Goal: Communication & Community: Answer question/provide support

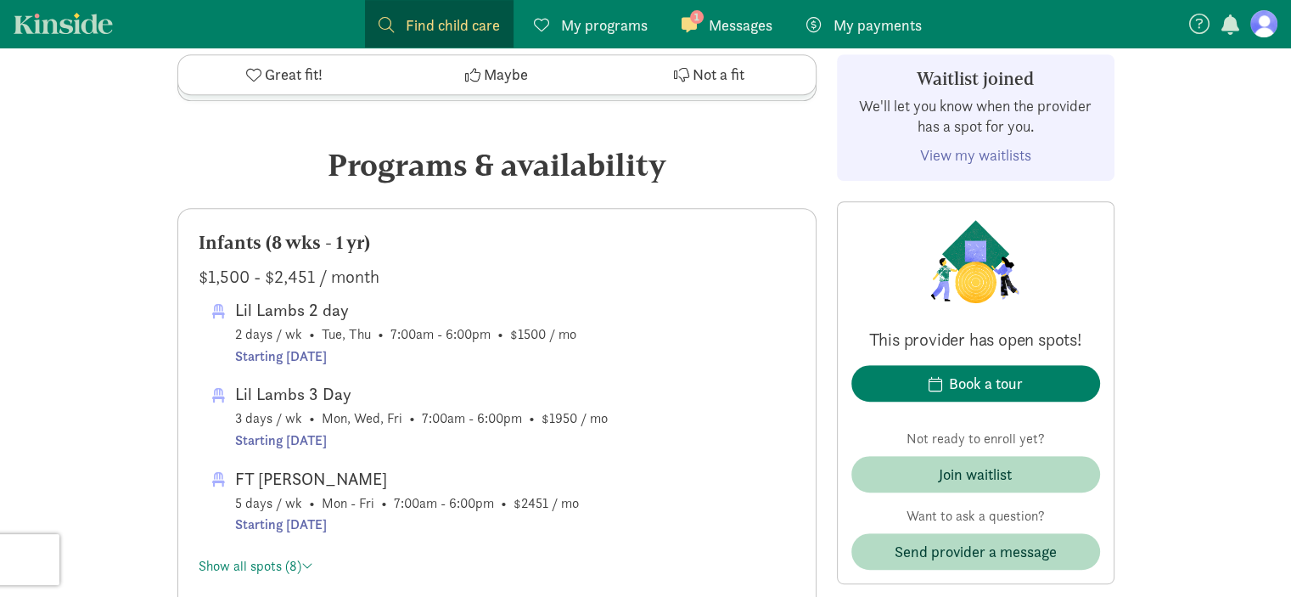
scroll to position [778, 0]
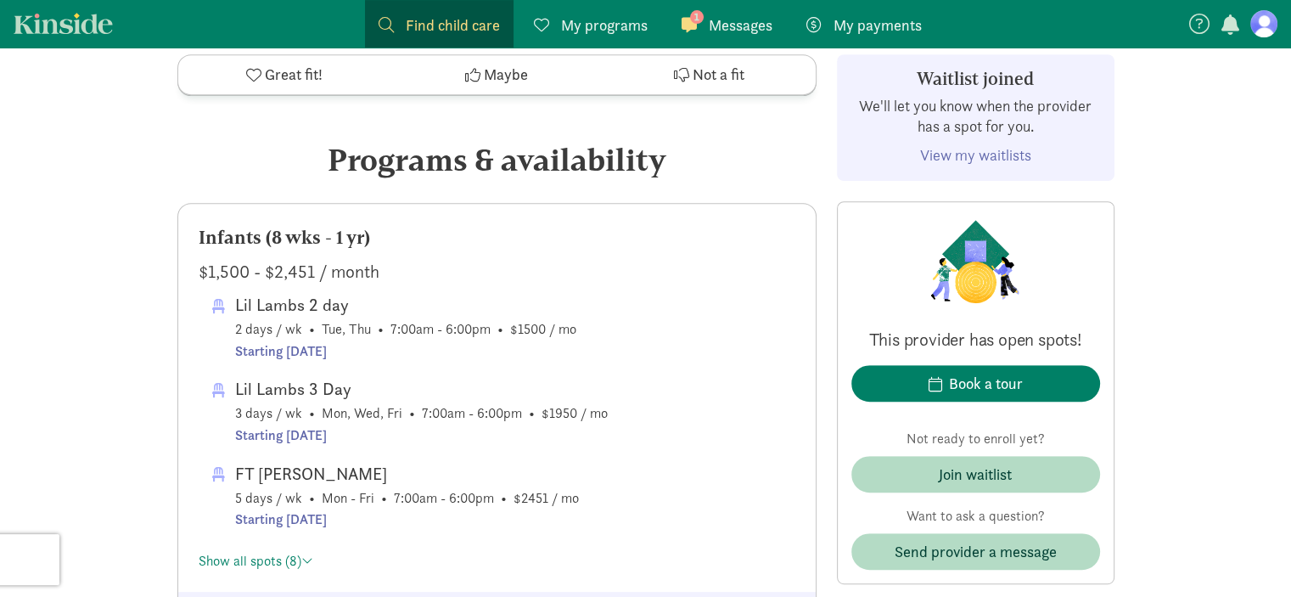
click at [969, 152] on link "View my waitlists" at bounding box center [975, 155] width 111 height 20
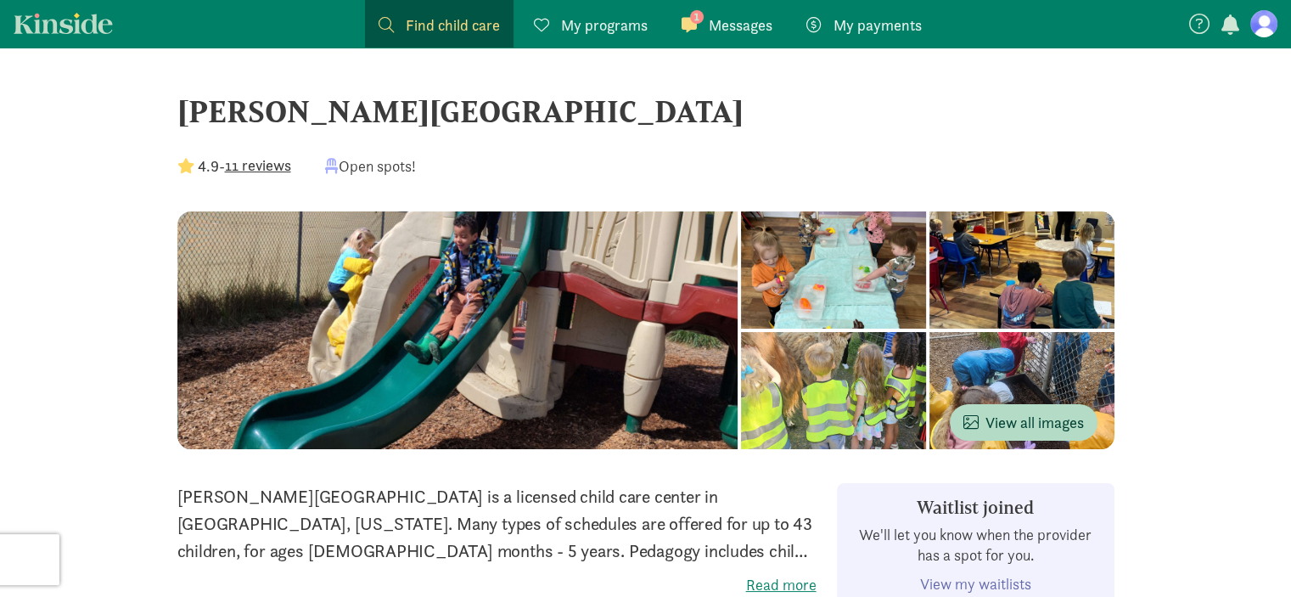
click at [714, 16] on span "Messages" at bounding box center [741, 25] width 64 height 23
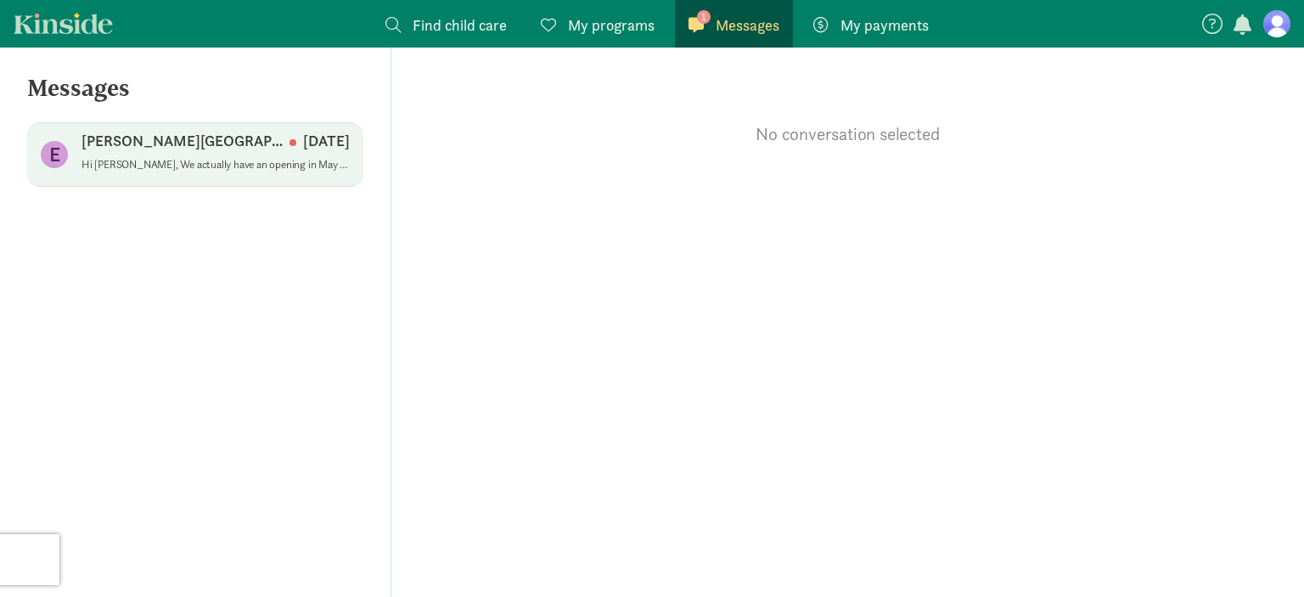
click at [194, 142] on p "[PERSON_NAME][GEOGRAPHIC_DATA]" at bounding box center [185, 141] width 208 height 20
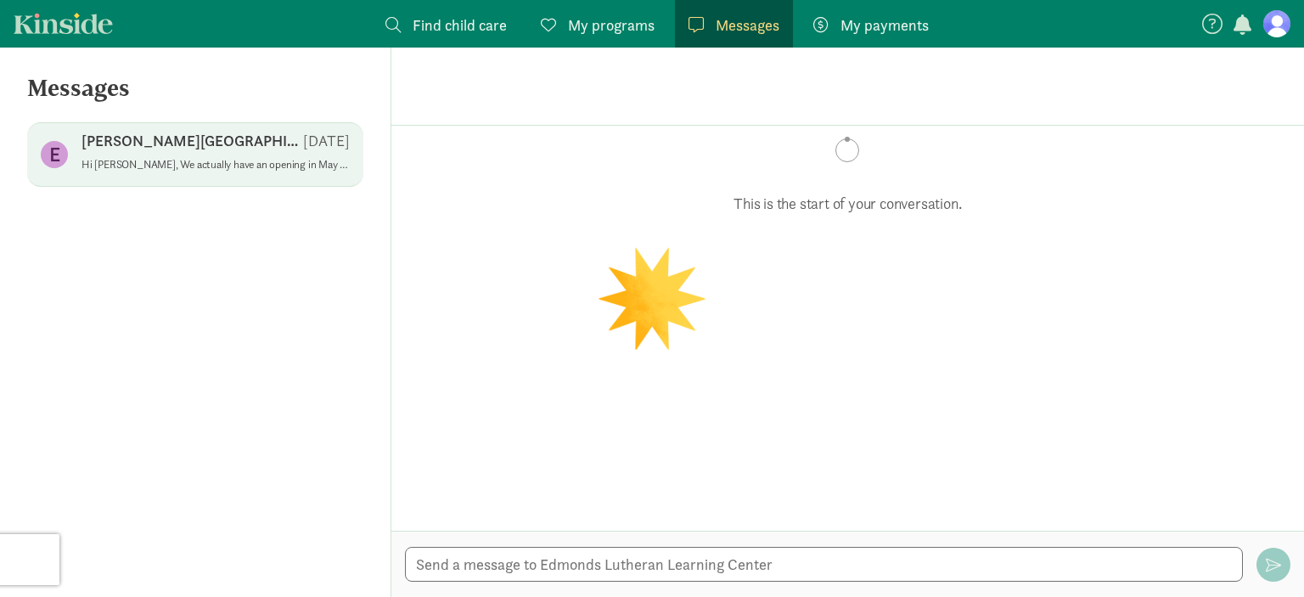
scroll to position [87, 0]
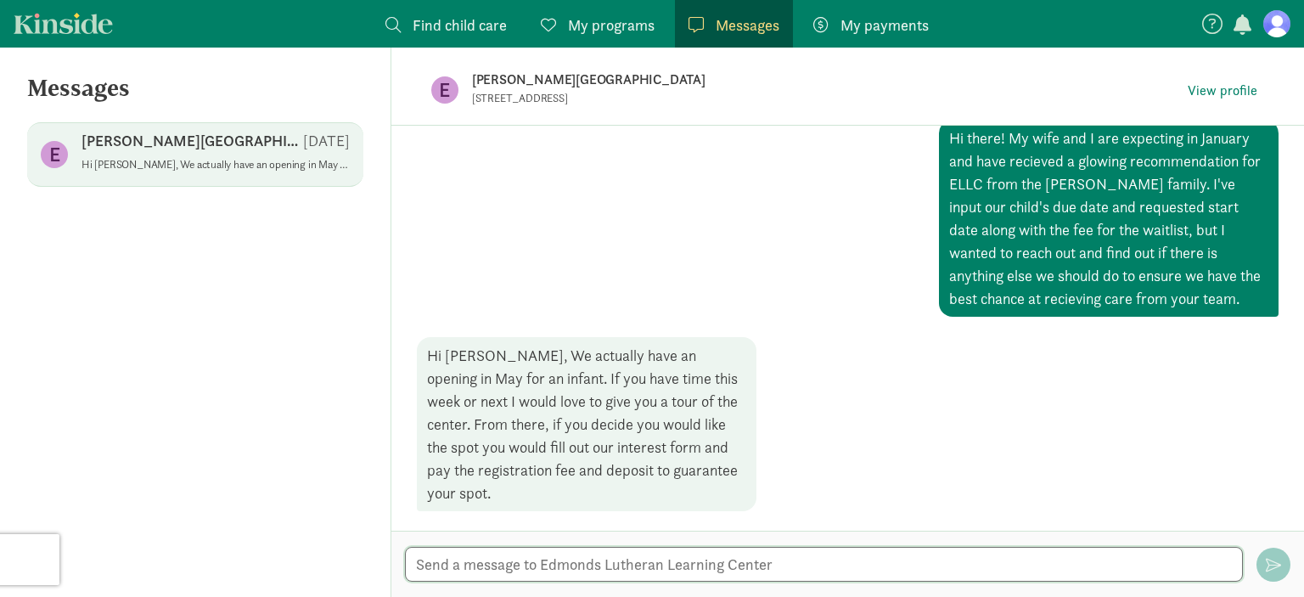
click at [733, 567] on textarea at bounding box center [824, 564] width 838 height 35
click at [631, 569] on textarea "That's wonderful news!" at bounding box center [824, 564] width 838 height 35
drag, startPoint x: 1004, startPoint y: 563, endPoint x: 913, endPoint y: 564, distance: 90.8
click at [913, 564] on textarea "That's wonderful news! Are there any tours in the evening during the week? My w…" at bounding box center [824, 564] width 838 height 35
click at [1005, 570] on textarea "That's wonderful news! Are there any tours in the evening during the week? My w…" at bounding box center [824, 564] width 838 height 35
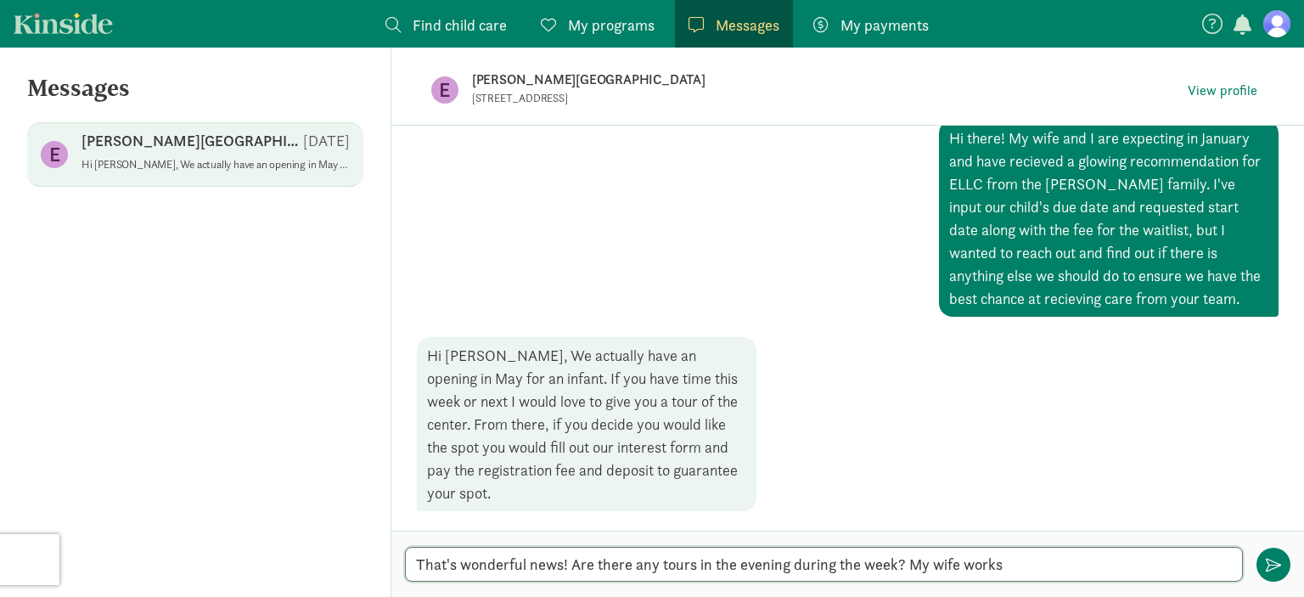
drag, startPoint x: 1005, startPoint y: 570, endPoint x: 902, endPoint y: 569, distance: 102.7
click at [902, 569] on textarea "That's wonderful news! Are there any tours in the evening during the week? My w…" at bounding box center [824, 564] width 838 height 35
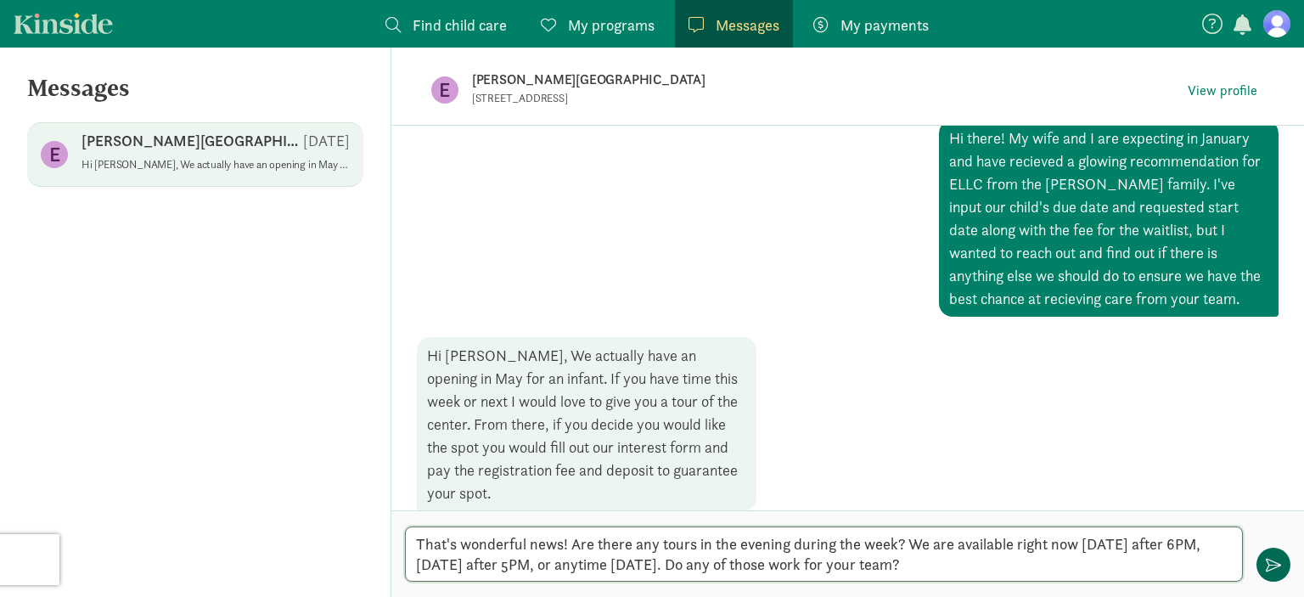
type textarea "That's wonderful news! Are there any tours in the evening during the week? We a…"
click at [1273, 566] on span "button" at bounding box center [1273, 564] width 15 height 15
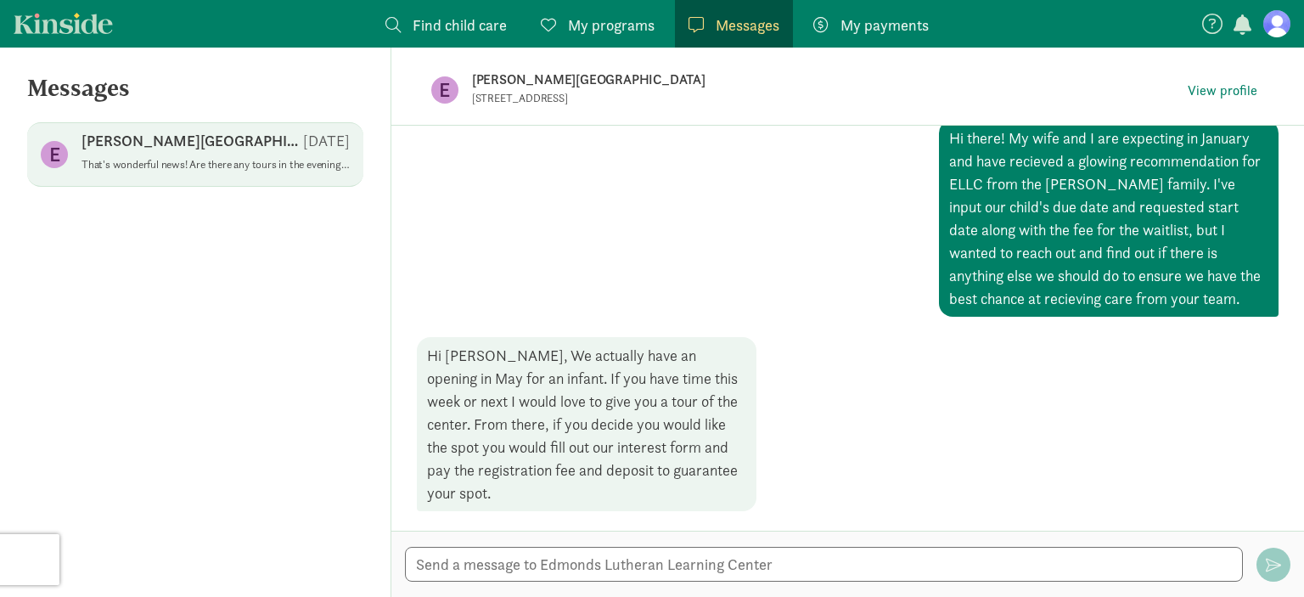
scroll to position [263, 0]
